Goal: Transaction & Acquisition: Purchase product/service

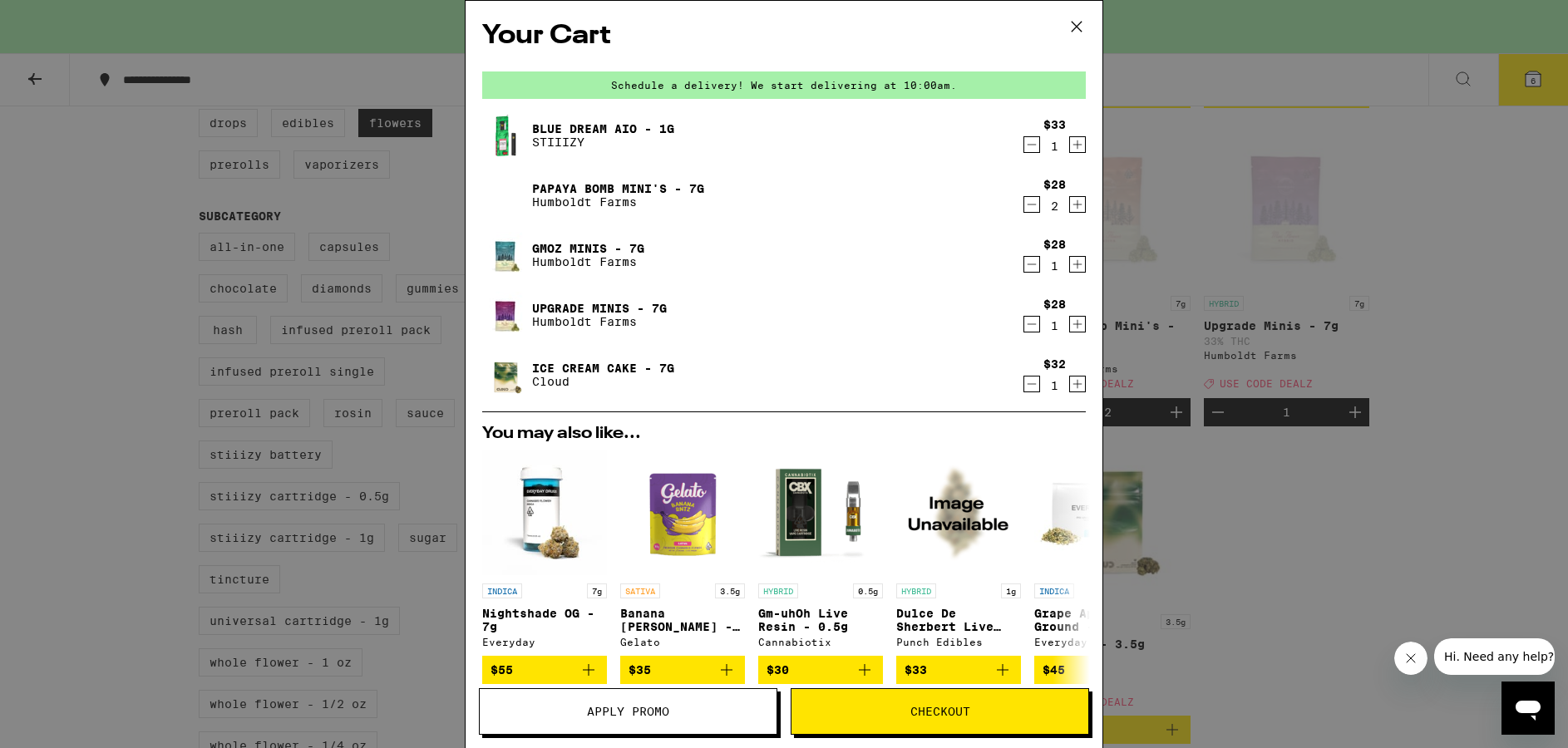
click at [955, 711] on span "Checkout" at bounding box center [940, 711] width 60 height 11
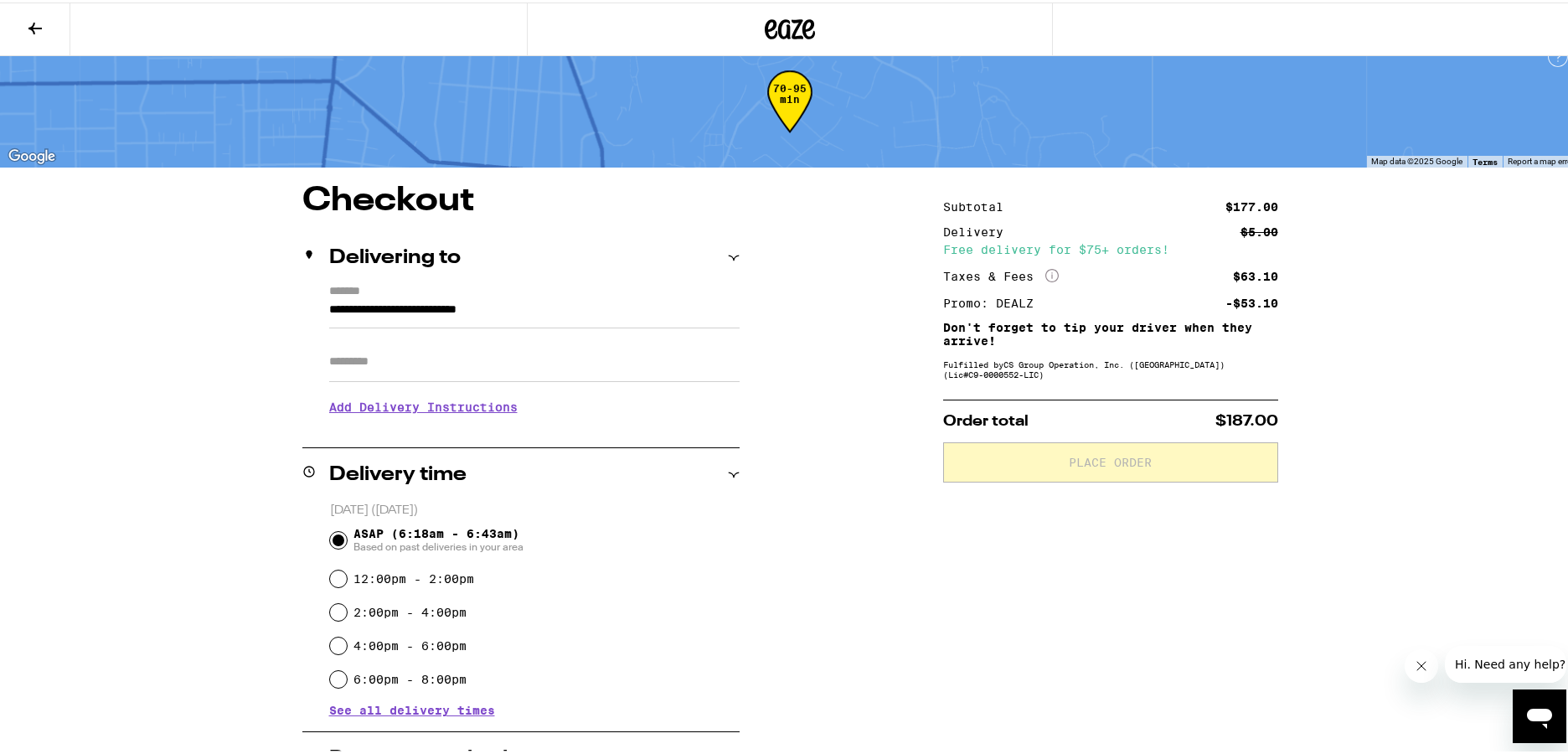
scroll to position [70, 0]
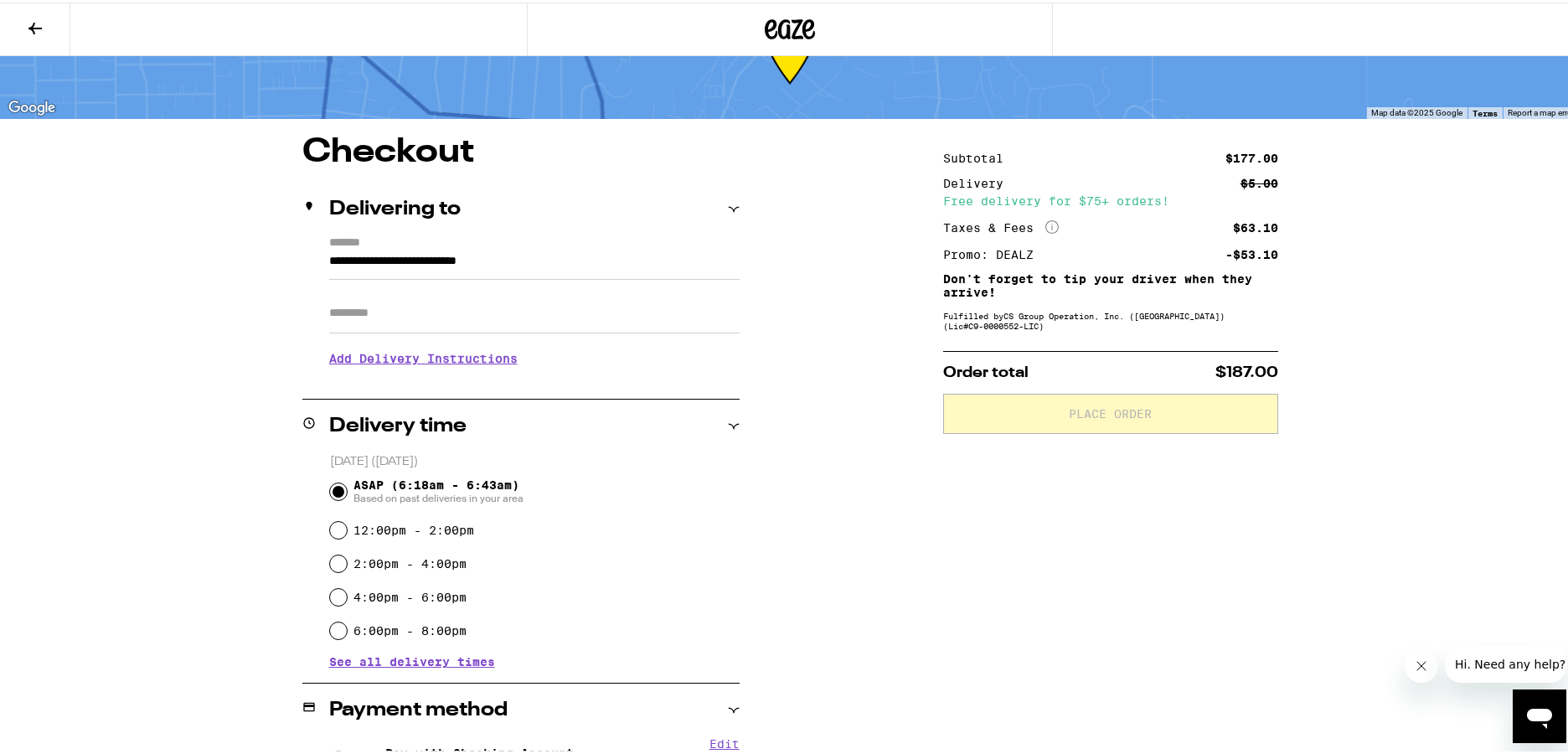
click at [866, 457] on div "**********" at bounding box center [790, 682] width 1206 height 1099
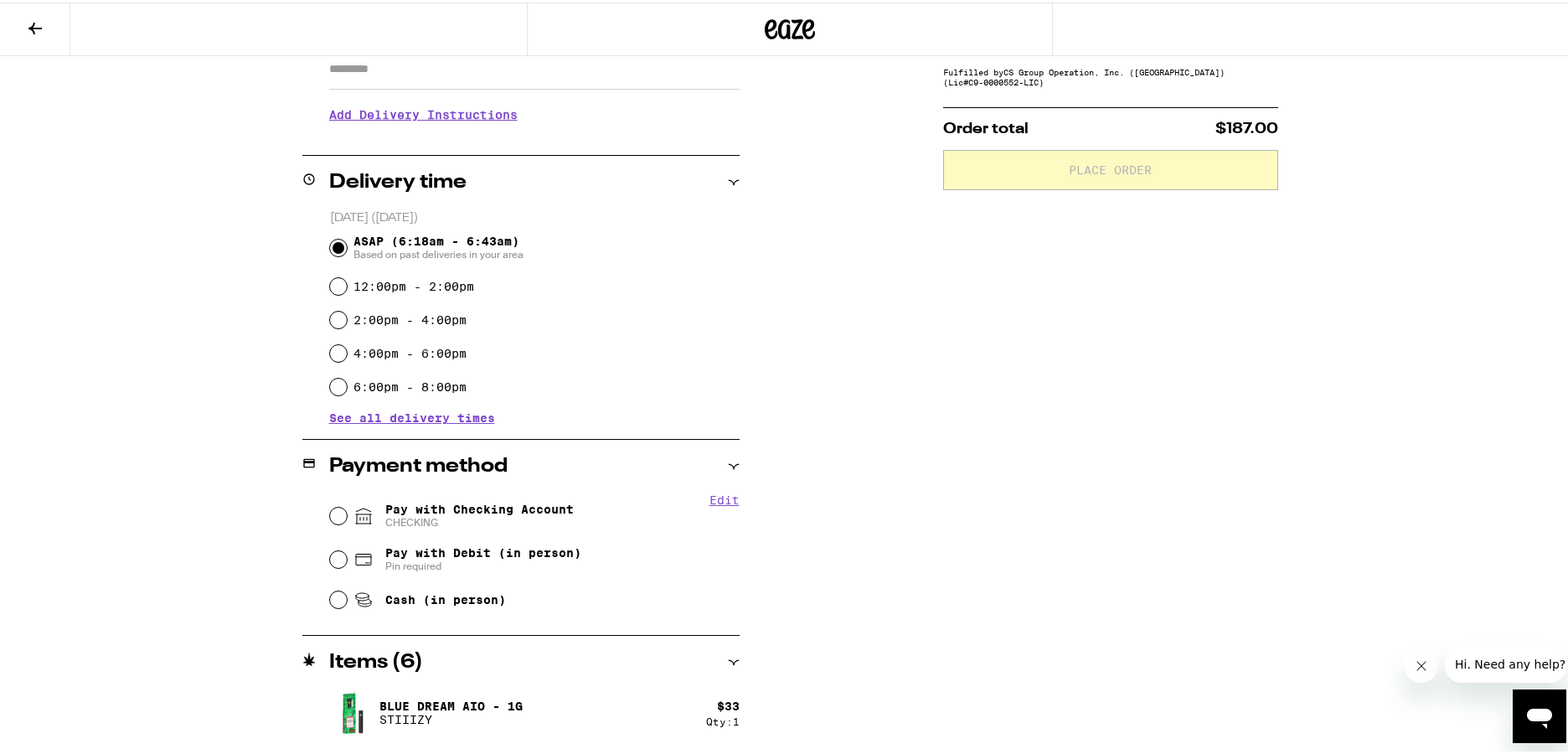
scroll to position [399, 0]
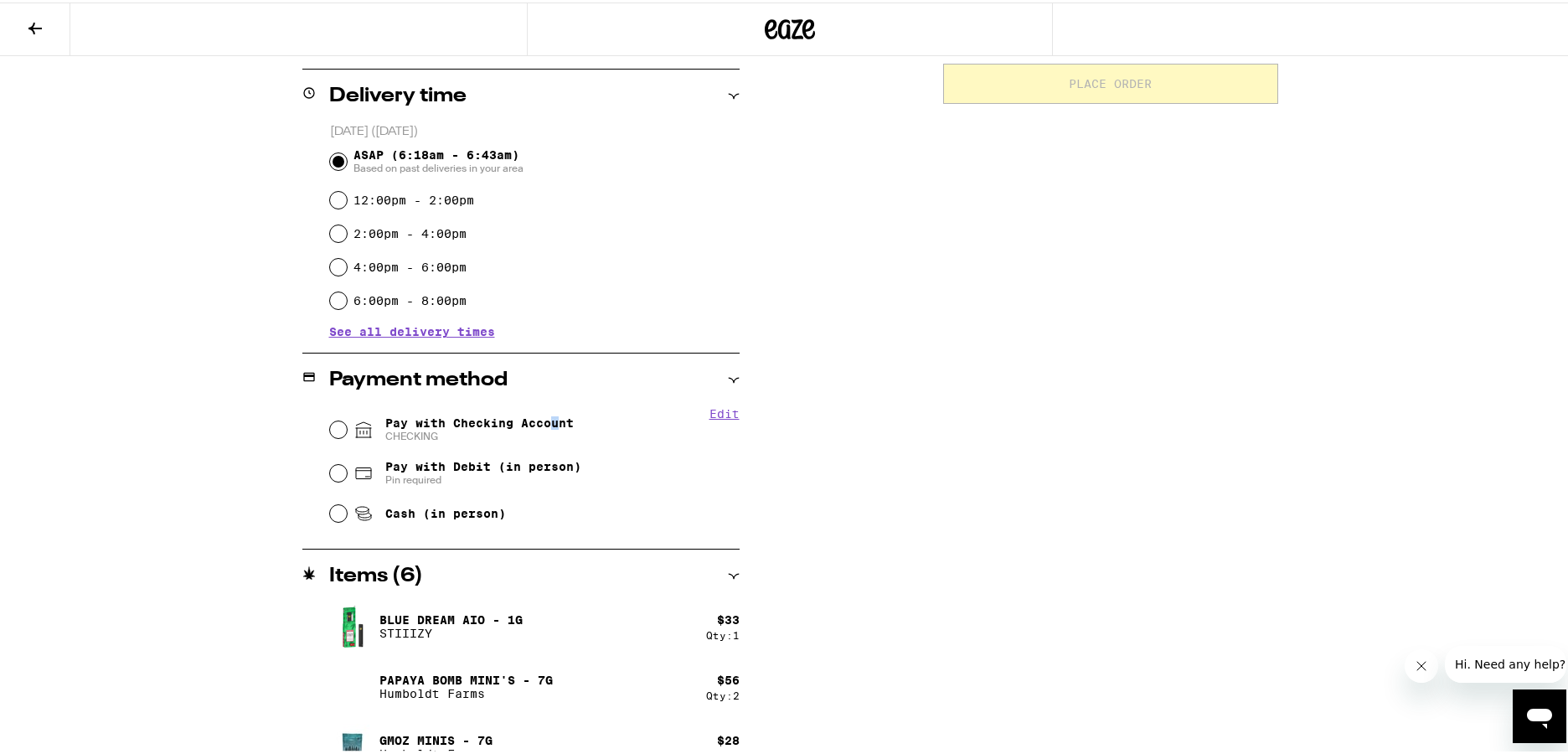
click at [548, 424] on span "Pay with Checking Account CHECKING" at bounding box center [480, 427] width 189 height 26
click at [346, 424] on input "Pay with Checking Account CHECKING" at bounding box center [339, 427] width 17 height 17
radio input "true"
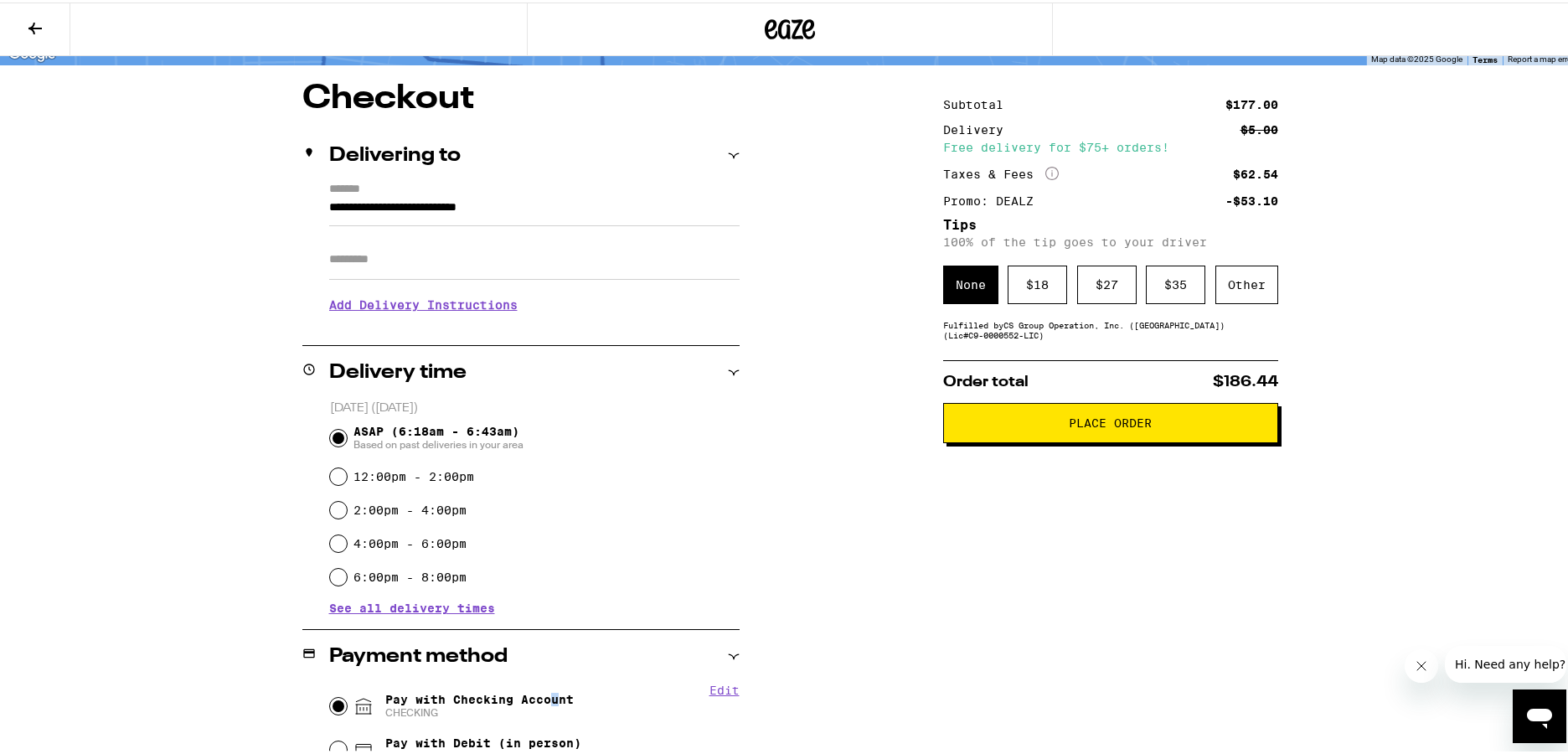
scroll to position [0, 0]
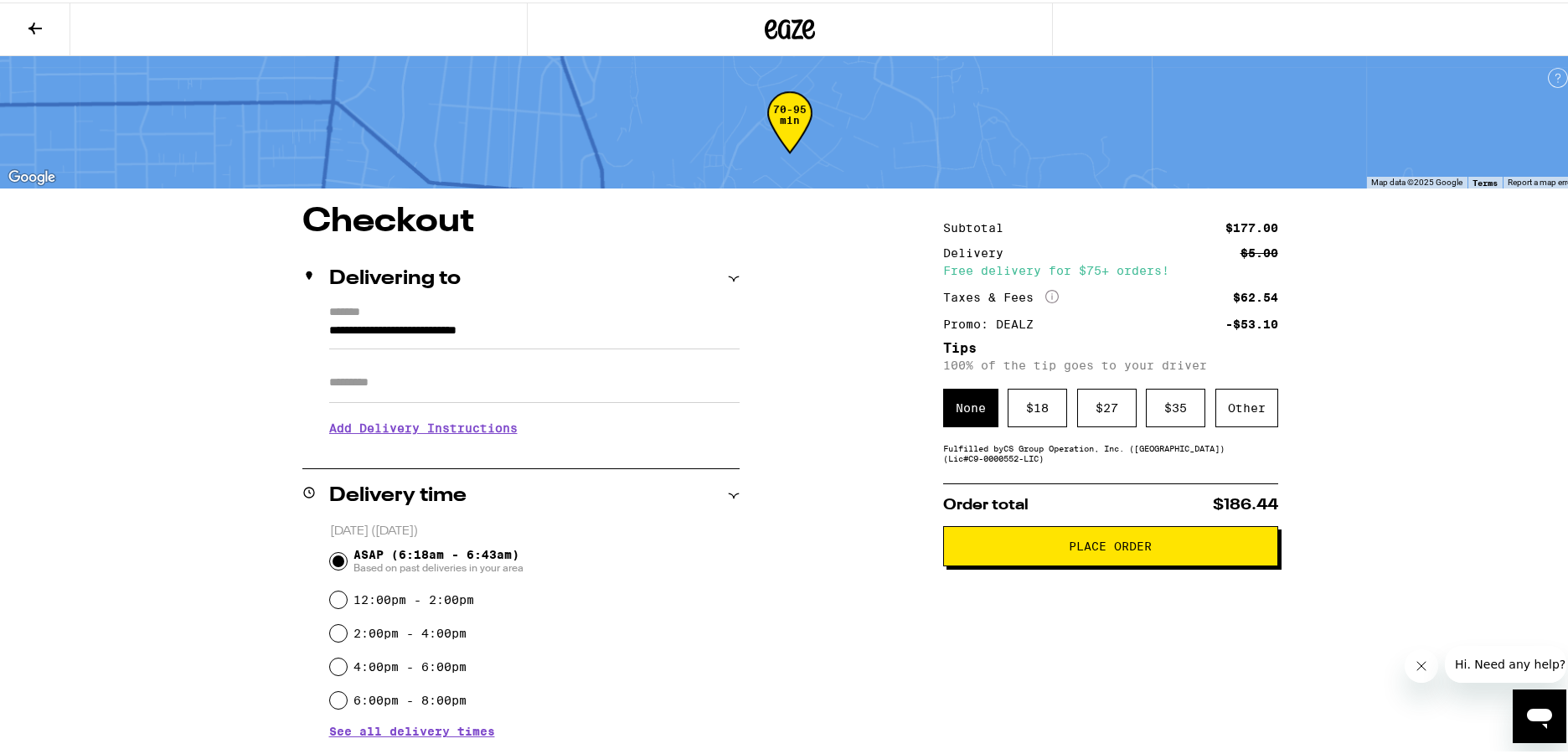
click at [1069, 549] on span "Place Order" at bounding box center [1110, 544] width 83 height 11
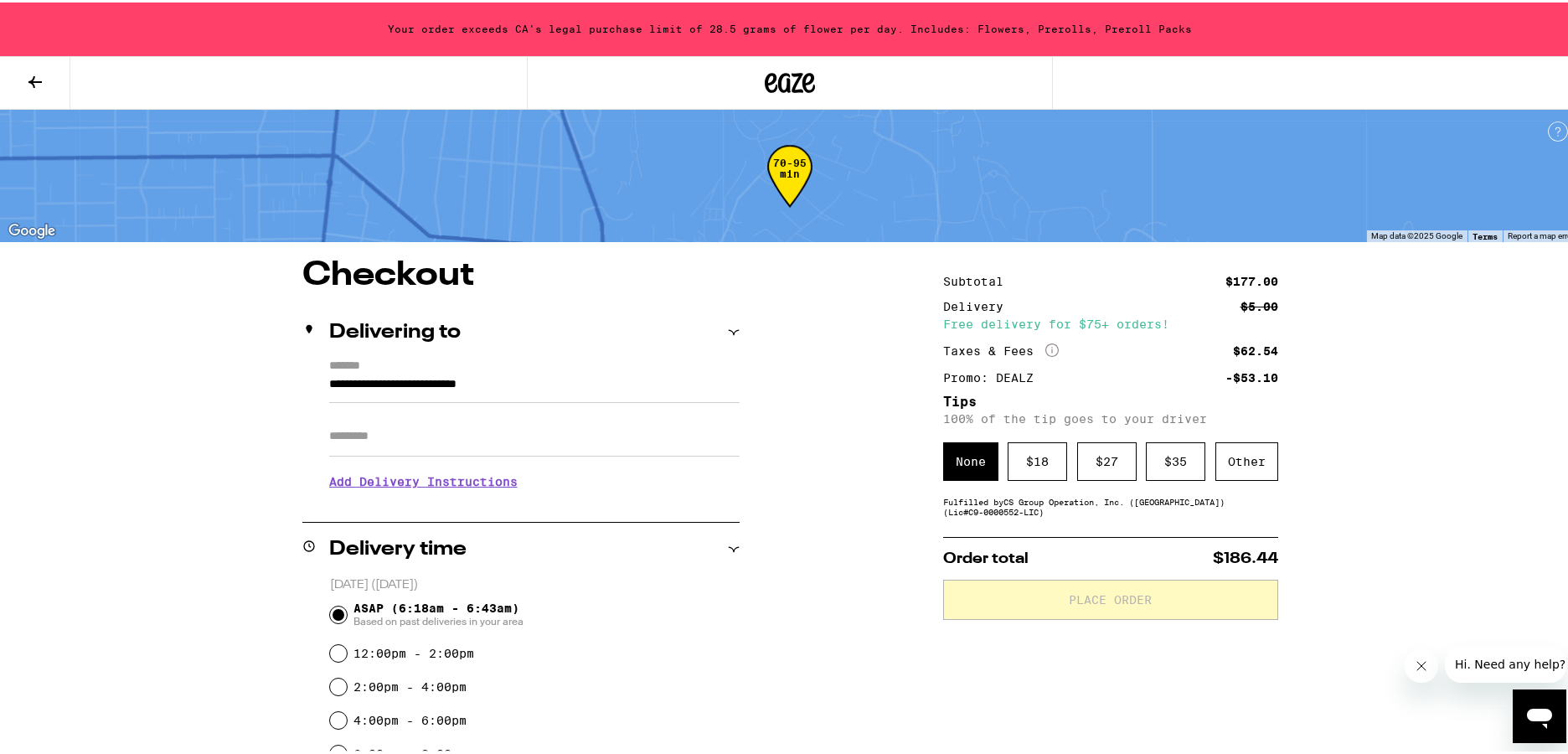
click at [788, 88] on icon at bounding box center [790, 80] width 25 height 20
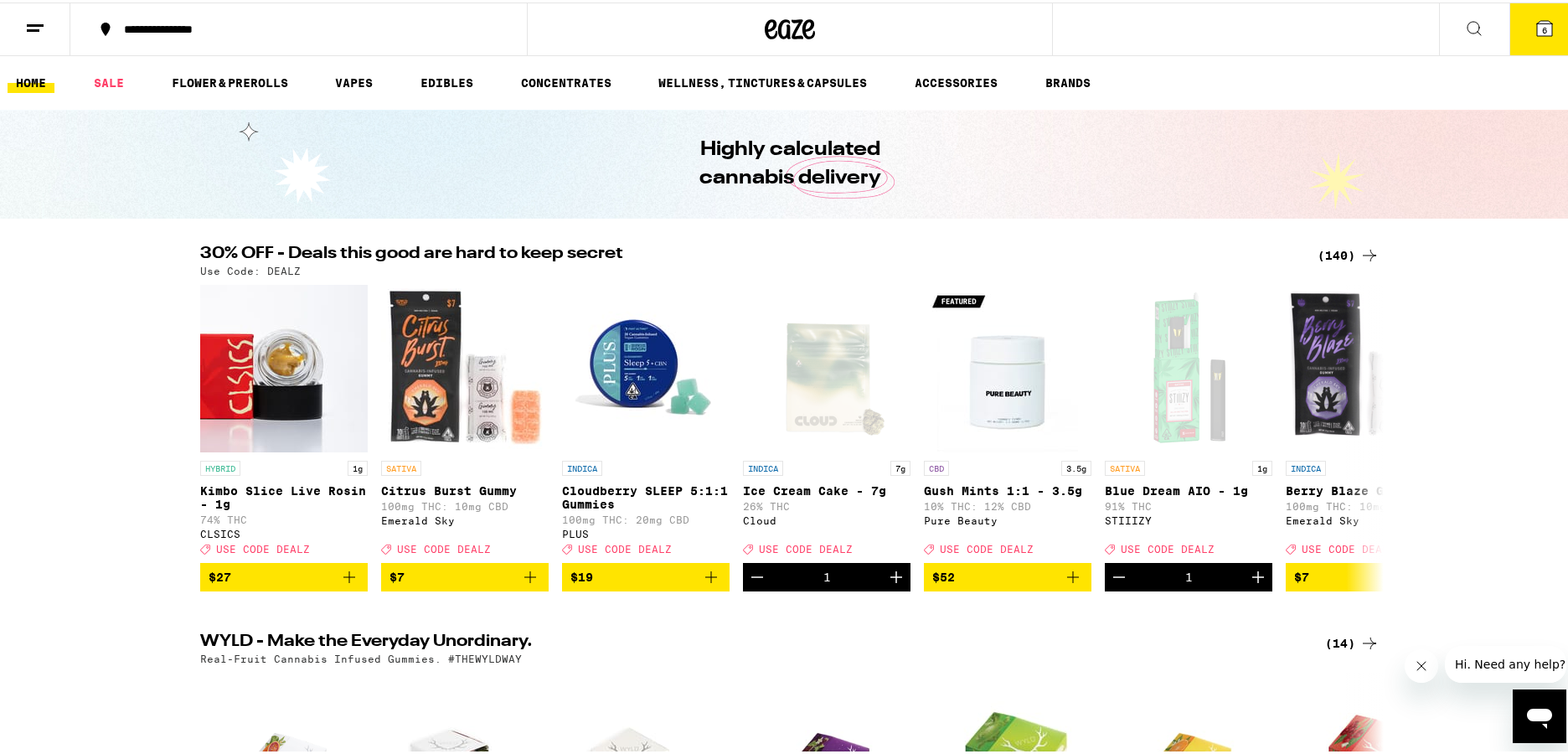
click at [1535, 33] on icon at bounding box center [1544, 25] width 20 height 20
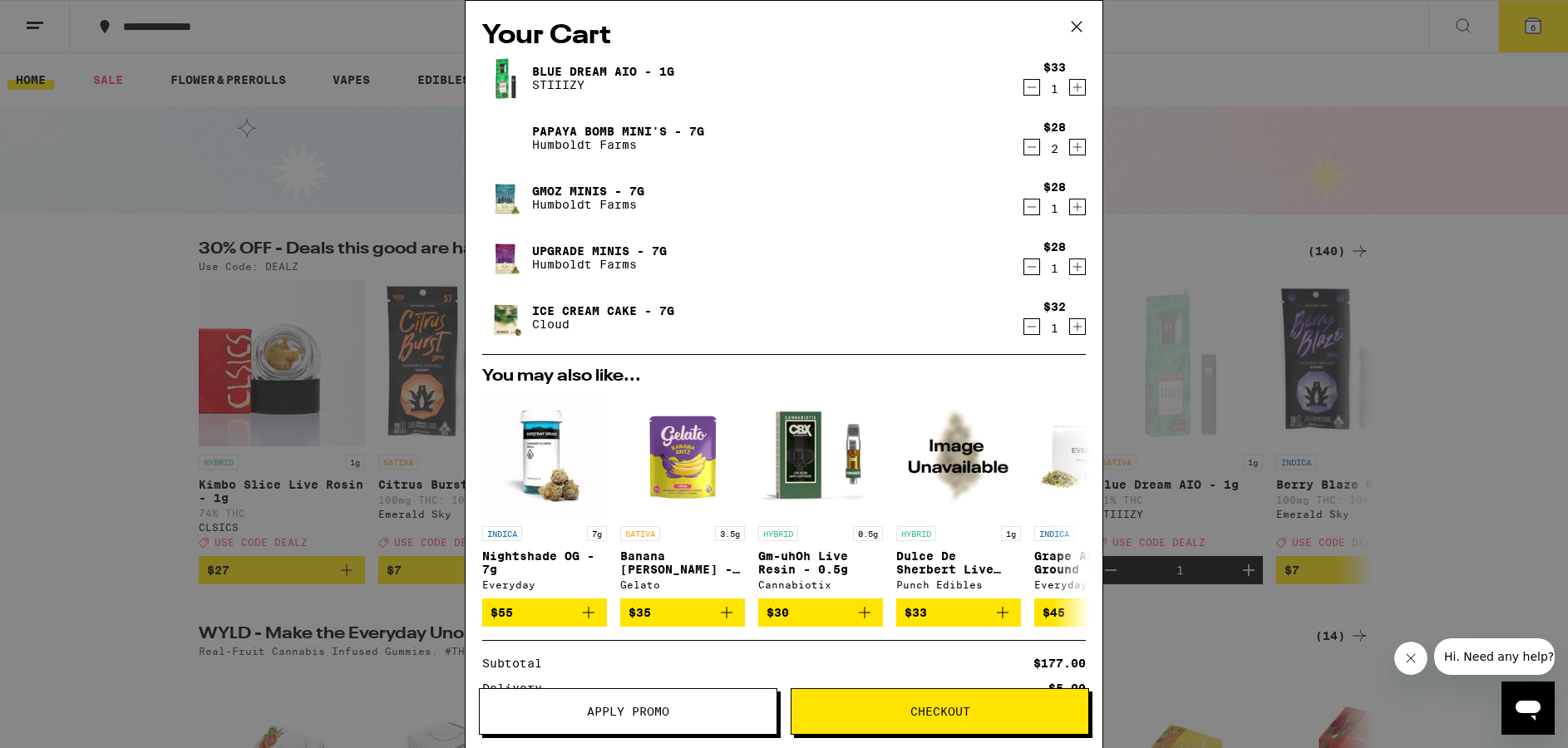
click at [1024, 325] on icon "Decrement" at bounding box center [1031, 326] width 15 height 20
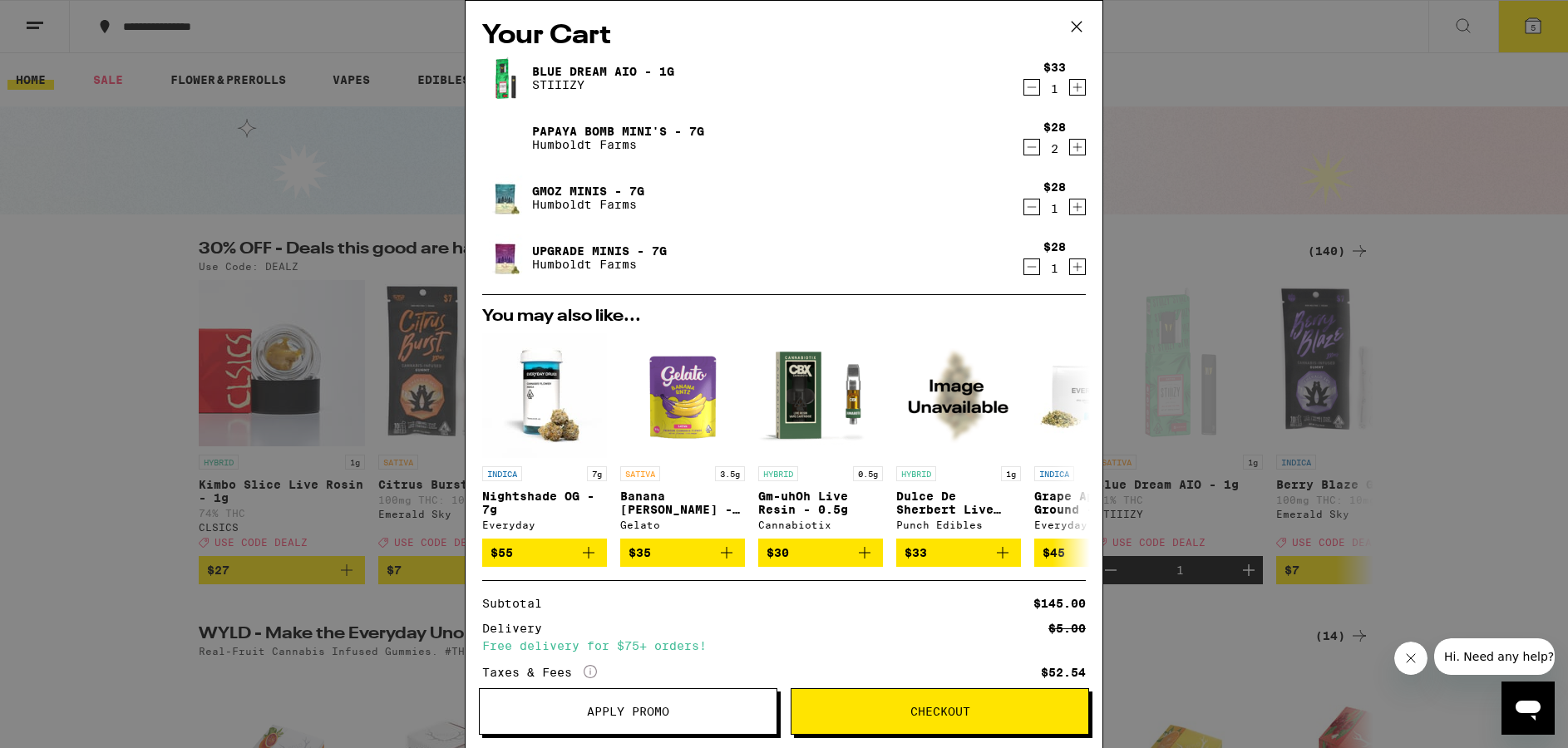
click at [966, 698] on button "Checkout" at bounding box center [939, 711] width 299 height 47
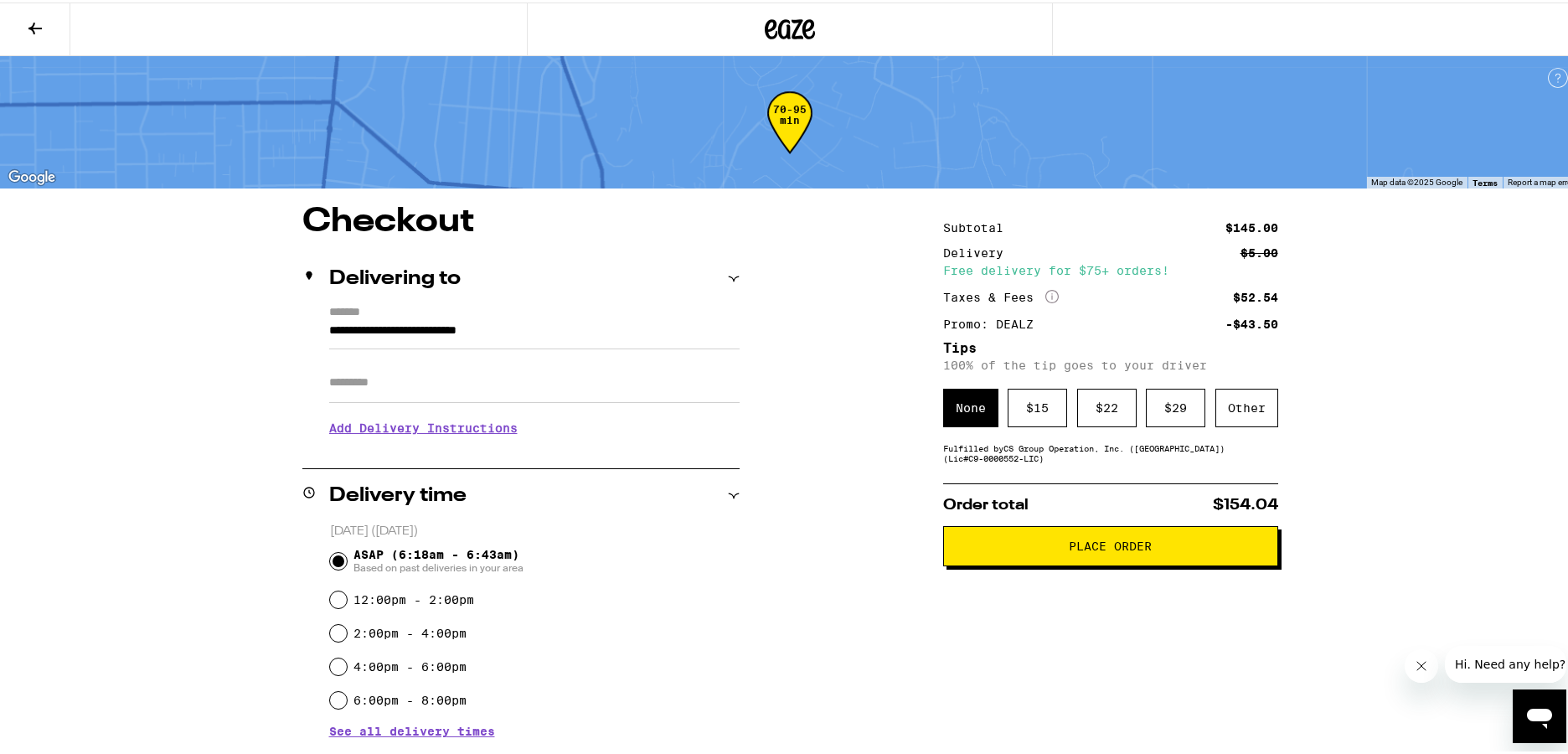
click at [1048, 547] on span "Place Order" at bounding box center [1110, 544] width 307 height 11
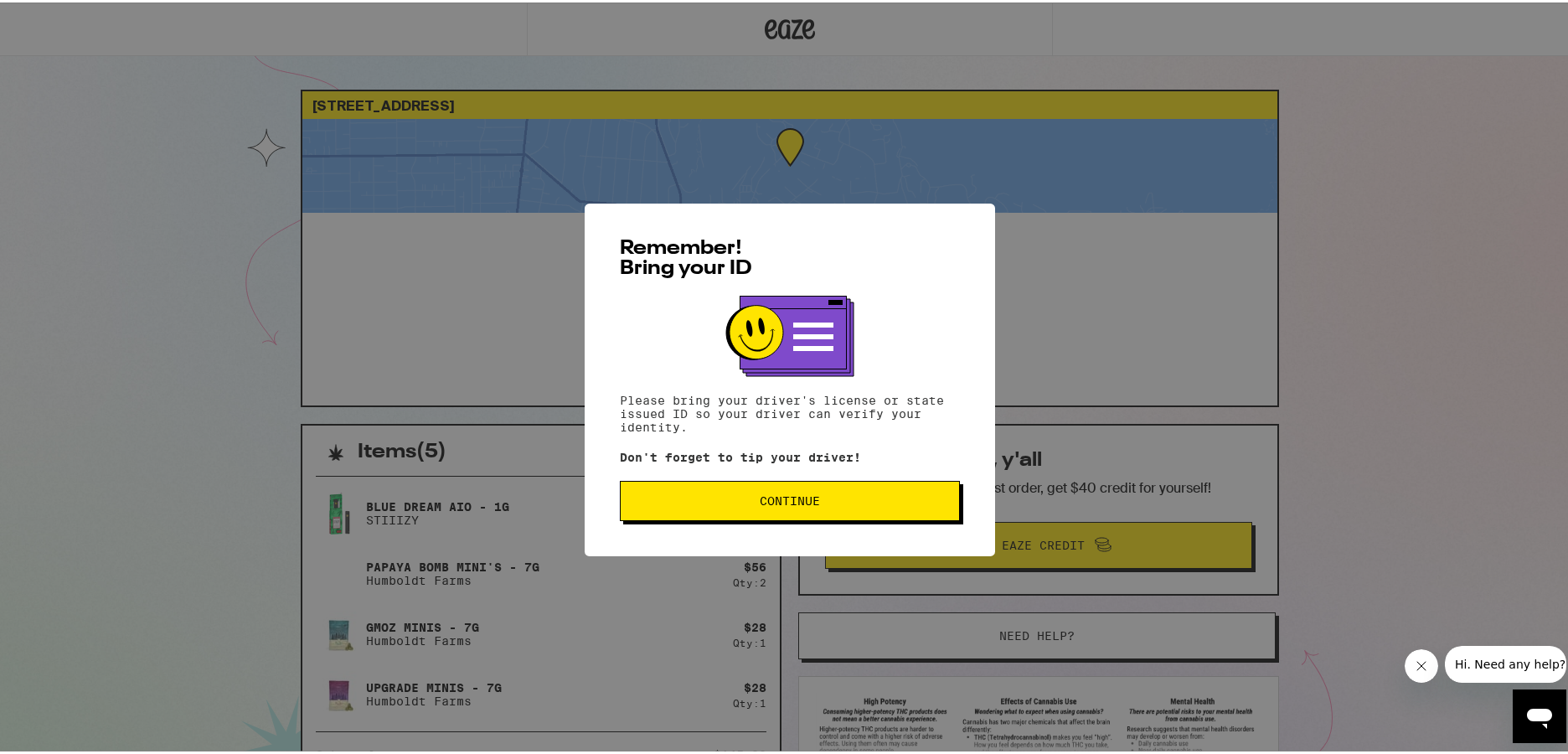
click at [824, 518] on button "Continue" at bounding box center [790, 498] width 340 height 41
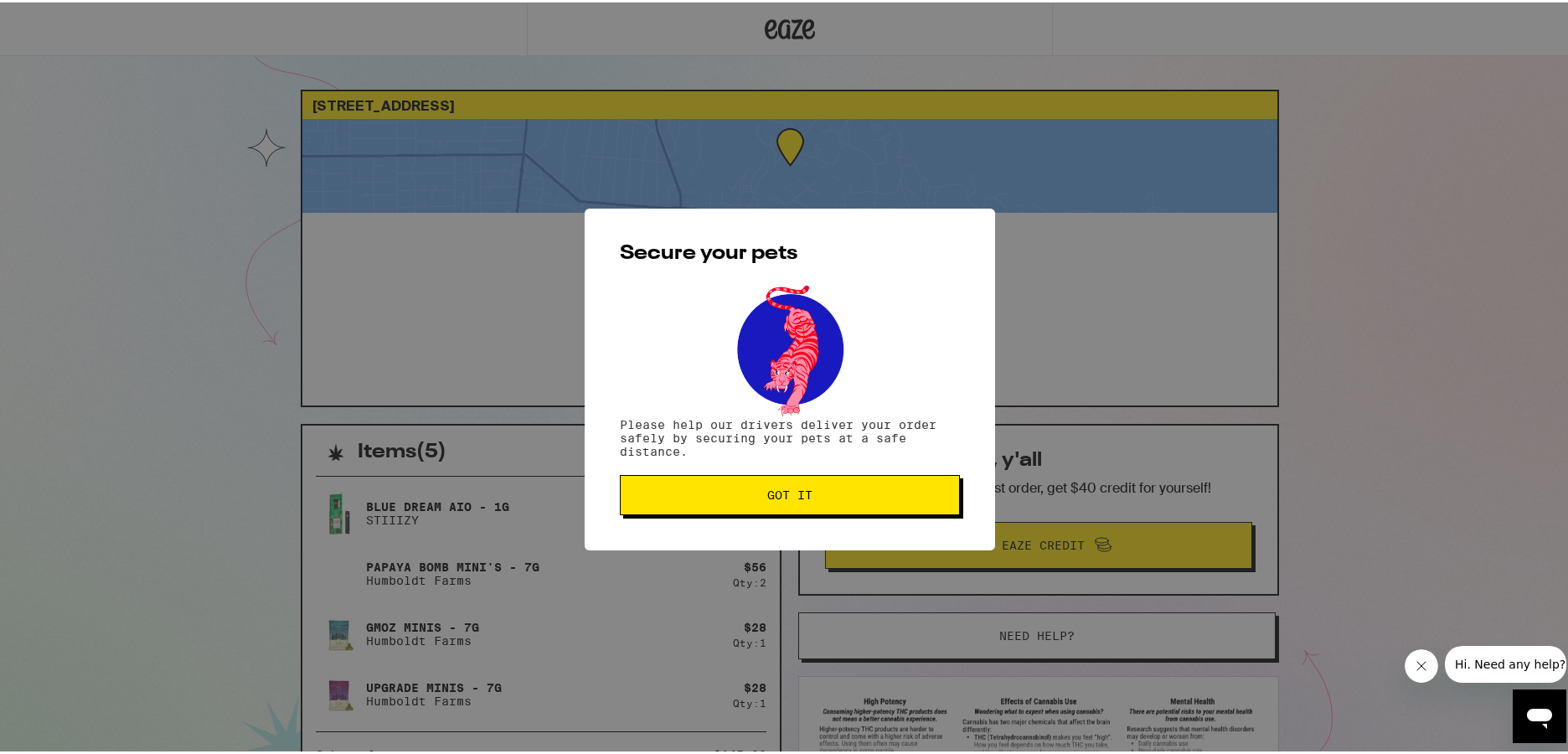
click at [822, 512] on button "Got it" at bounding box center [790, 492] width 340 height 41
